Goal: Find specific page/section: Find specific page/section

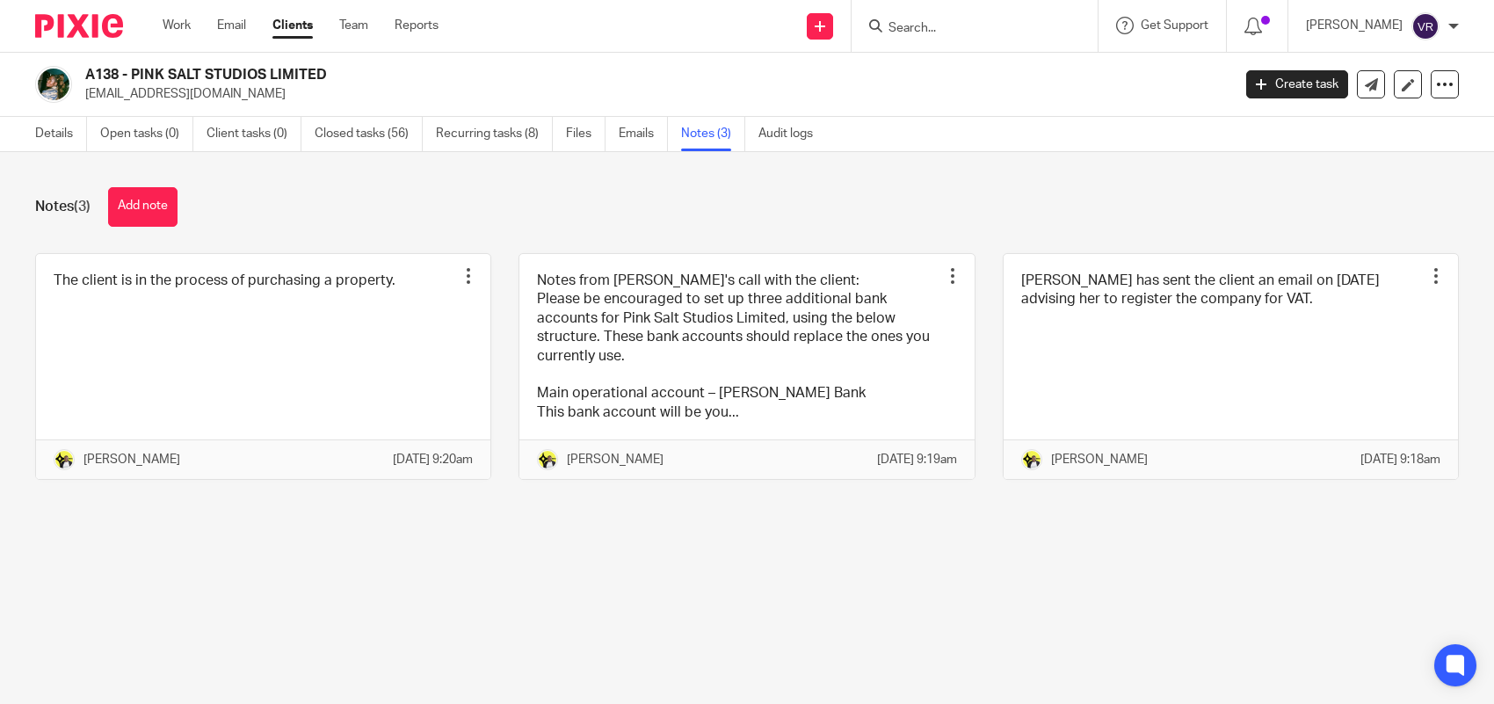
click at [960, 31] on input "Search" at bounding box center [966, 29] width 158 height 16
paste input "SKIN FILTRATOR LTD"
type input "SKIN FILTRATOR LTD"
click button "submit" at bounding box center [0, 0] width 0 height 0
click at [916, 26] on div "SKIN FILTRATOR LTD" at bounding box center [971, 26] width 205 height 22
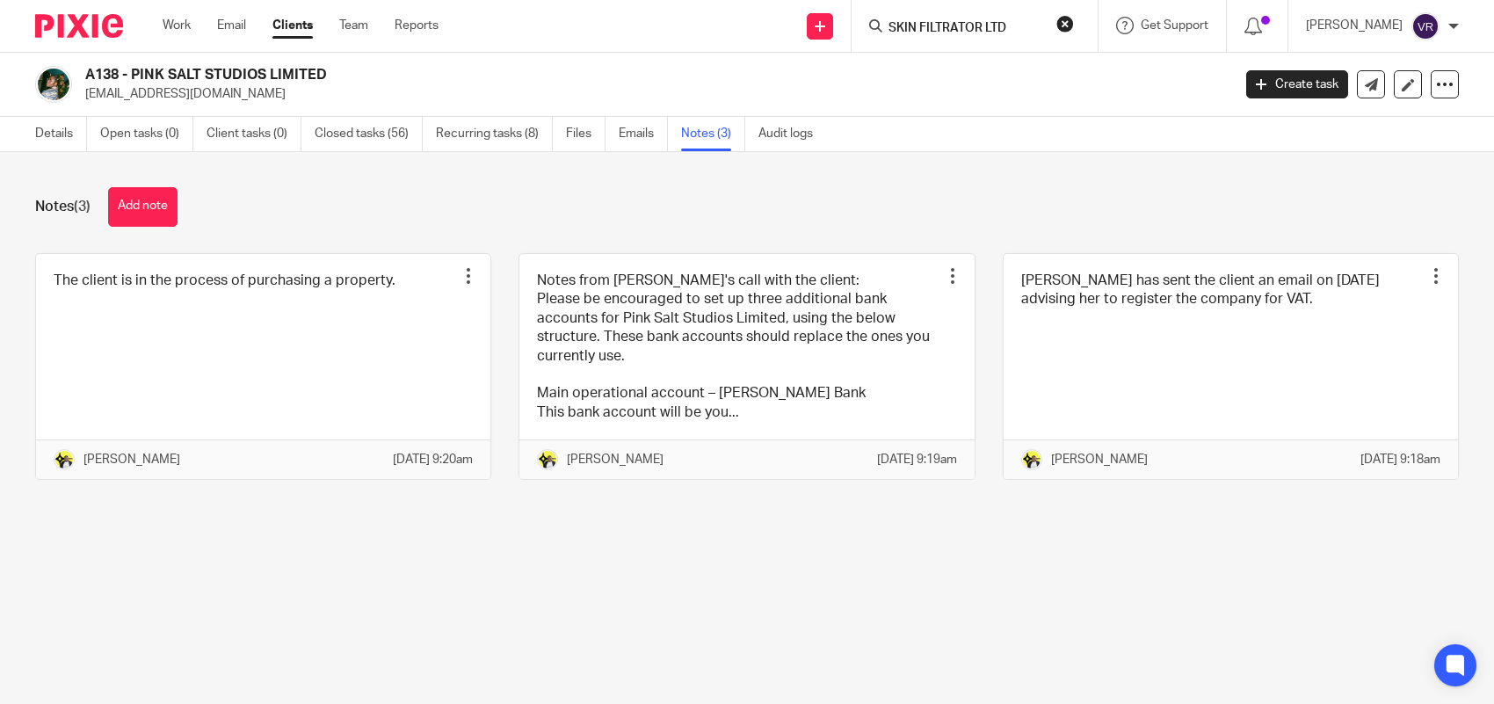
click at [961, 24] on input "SKIN FILTRATOR LTD" at bounding box center [966, 29] width 158 height 16
click at [1043, 21] on input "SKIN FILTRATOR LTD" at bounding box center [966, 29] width 158 height 16
click at [1022, 21] on input "SKIN FILTRATOR LTD" at bounding box center [966, 29] width 158 height 16
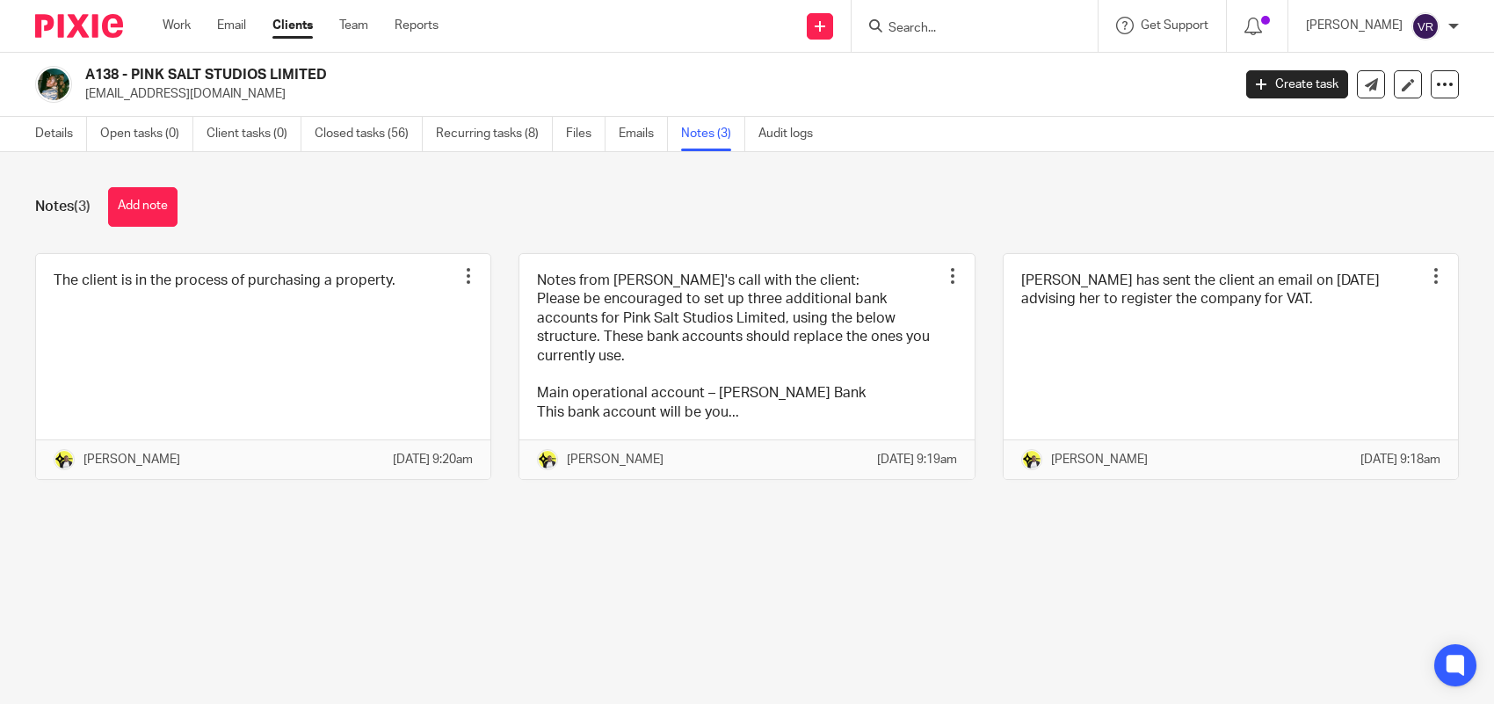
paste input "SKIN FILTRATOR LTD"
type input "SKIN FILTRATOR LTD"
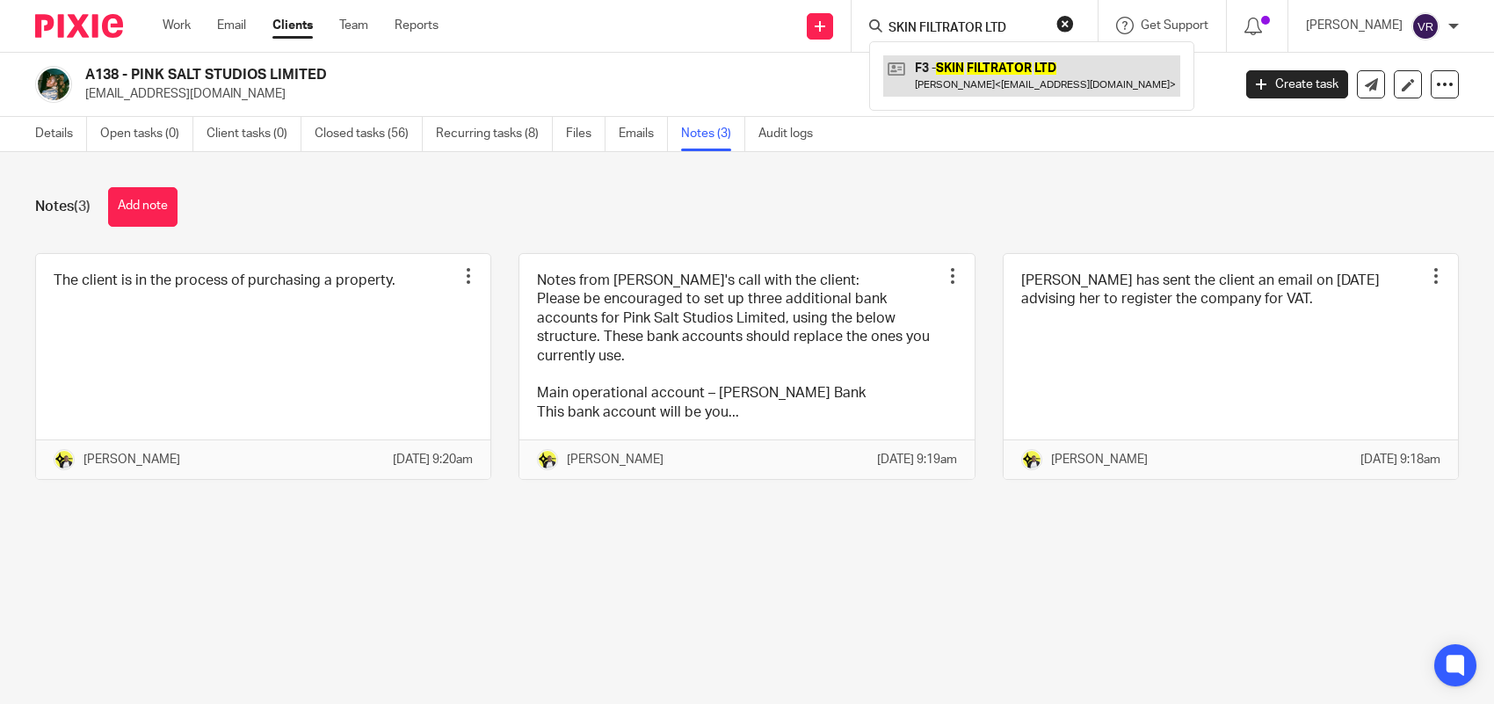
click at [1030, 62] on link at bounding box center [1031, 75] width 297 height 40
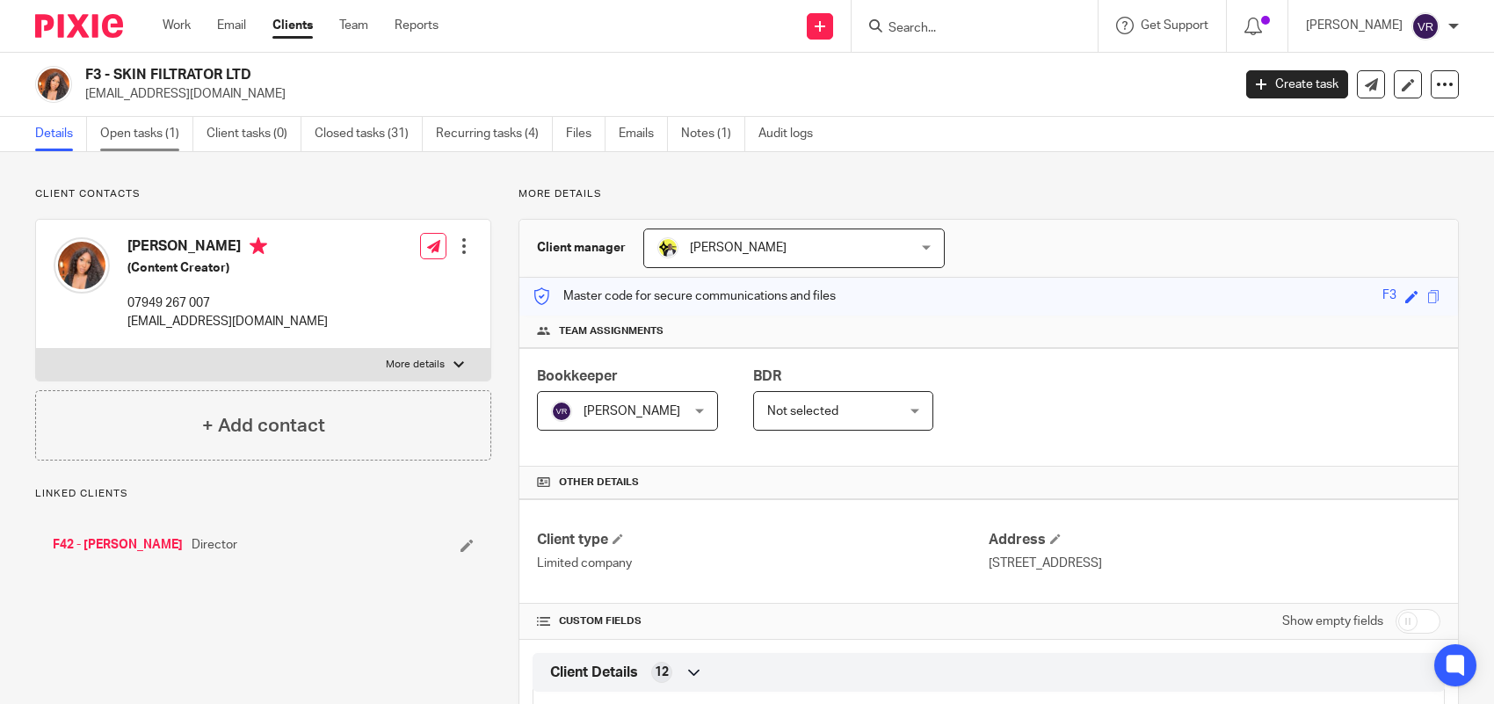
click at [136, 134] on link "Open tasks (1)" at bounding box center [146, 134] width 93 height 34
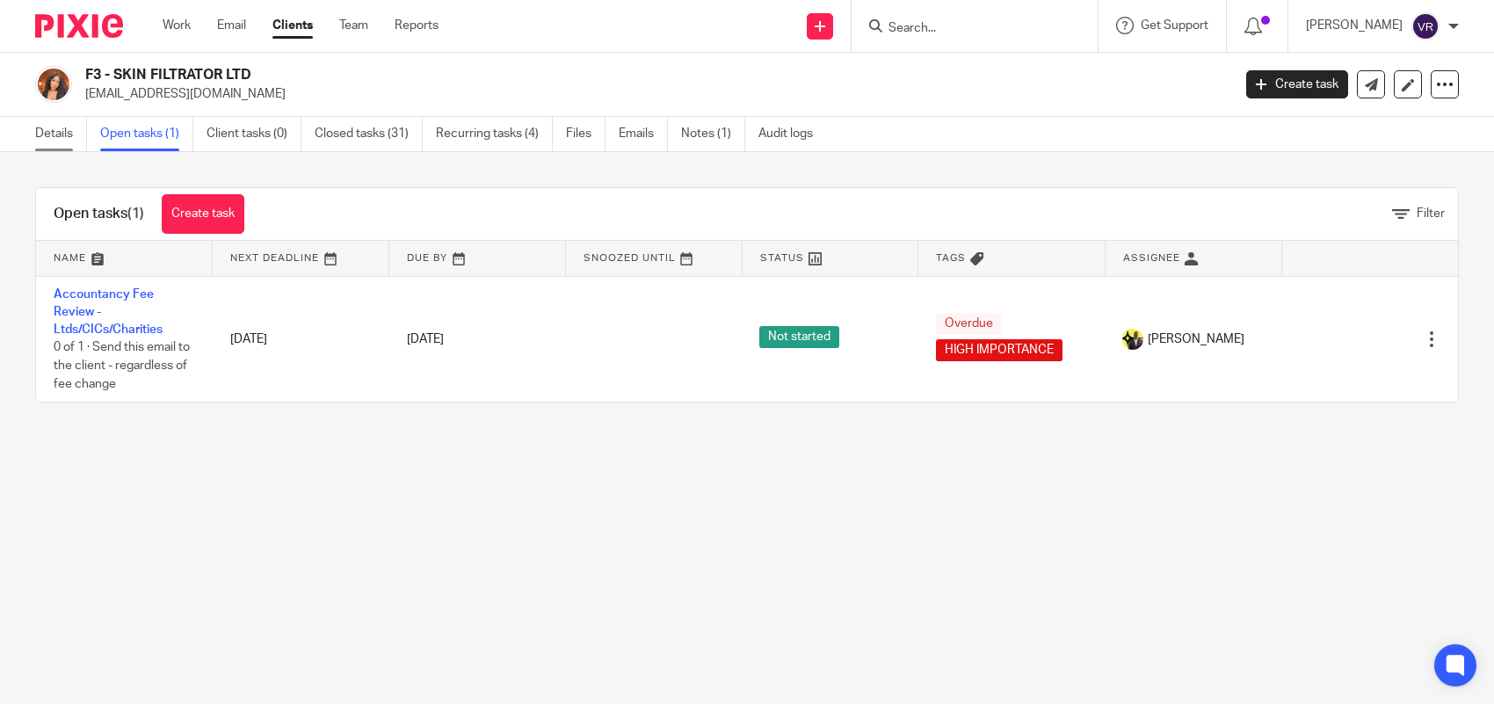
click at [58, 134] on link "Details" at bounding box center [61, 134] width 52 height 34
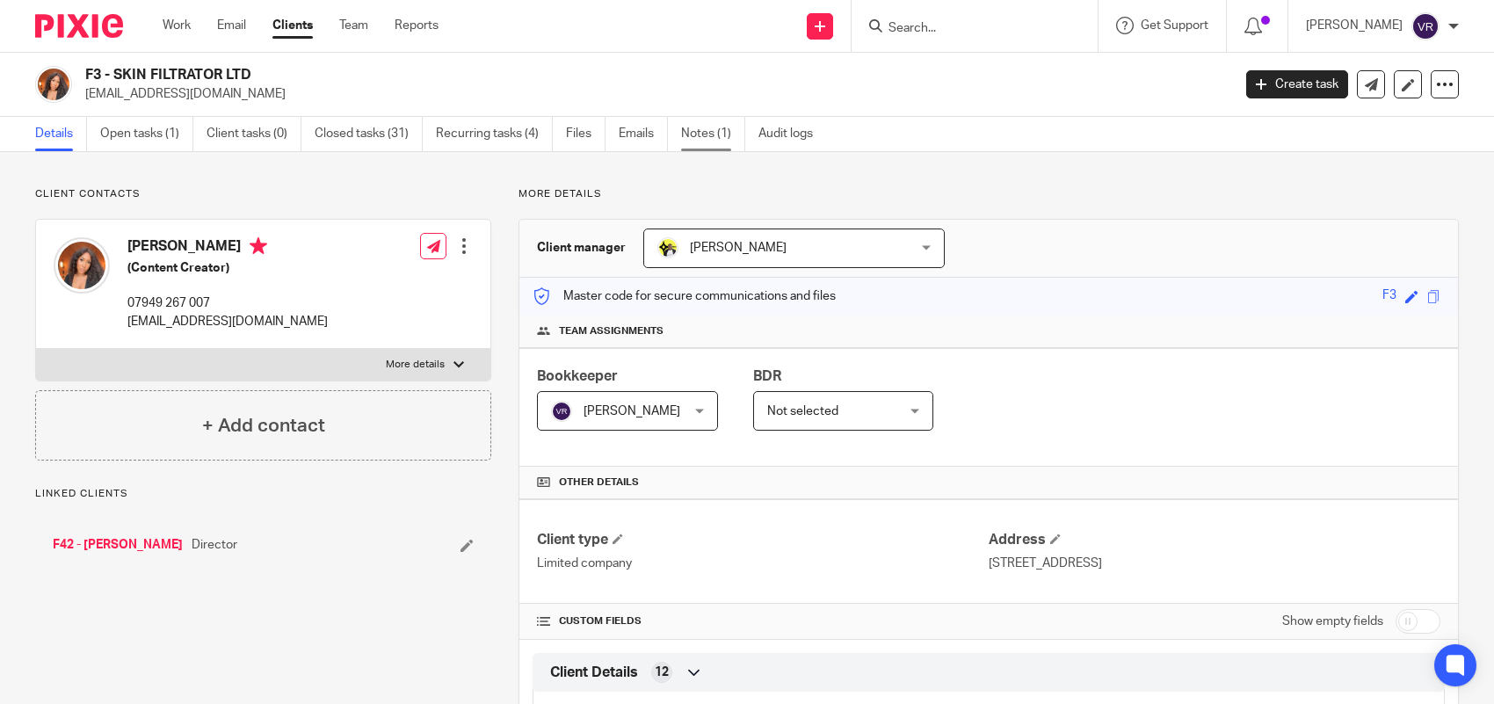
click at [738, 142] on link "Notes (1)" at bounding box center [713, 134] width 64 height 34
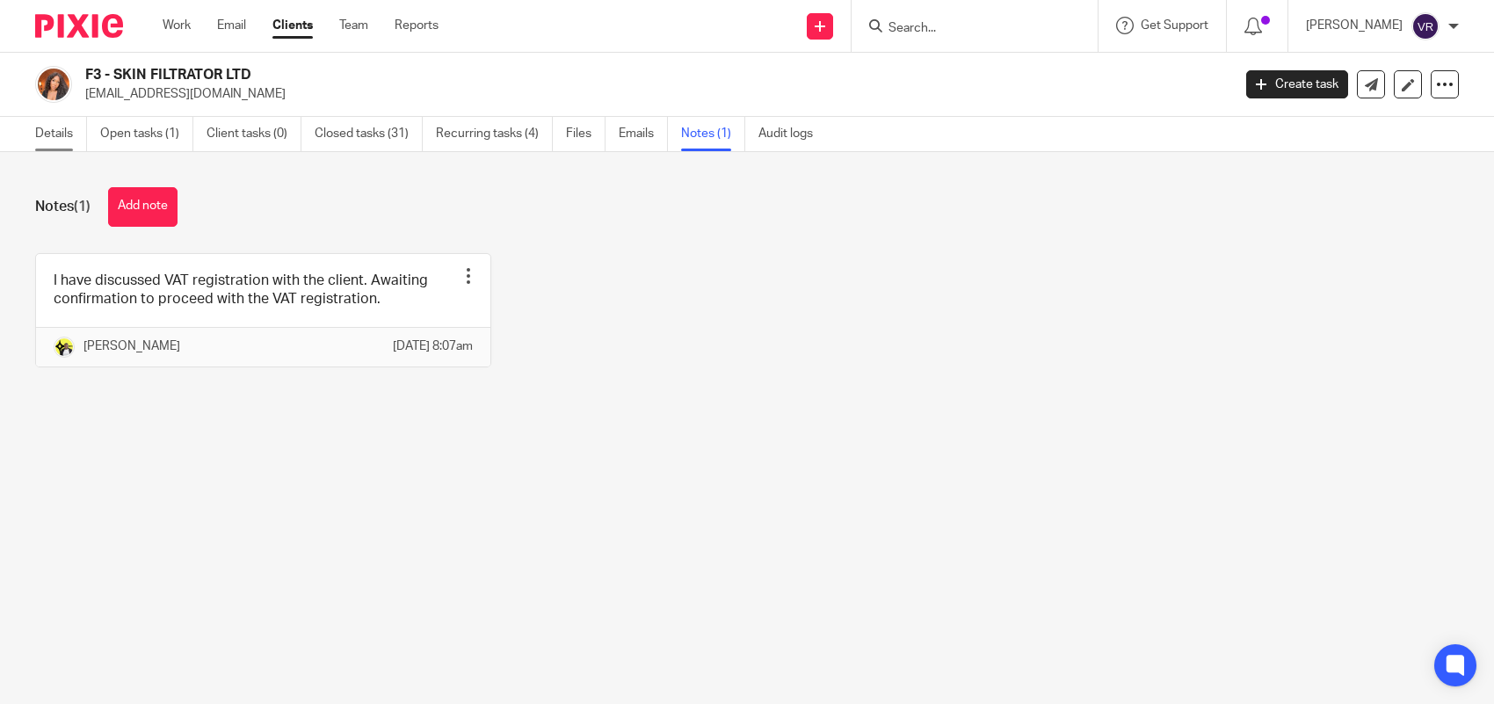
click at [44, 141] on link "Details" at bounding box center [61, 134] width 52 height 34
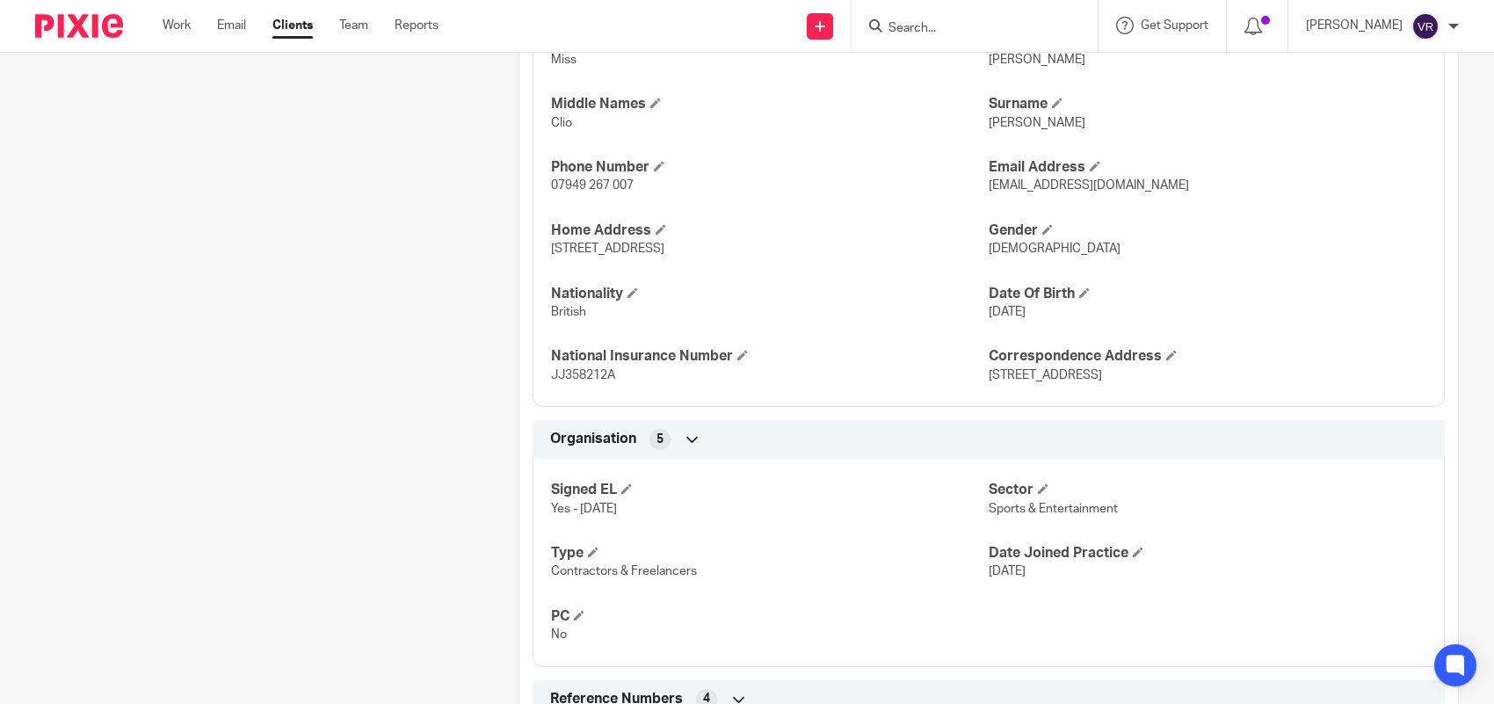
scroll to position [677, 0]
